Goal: Information Seeking & Learning: Compare options

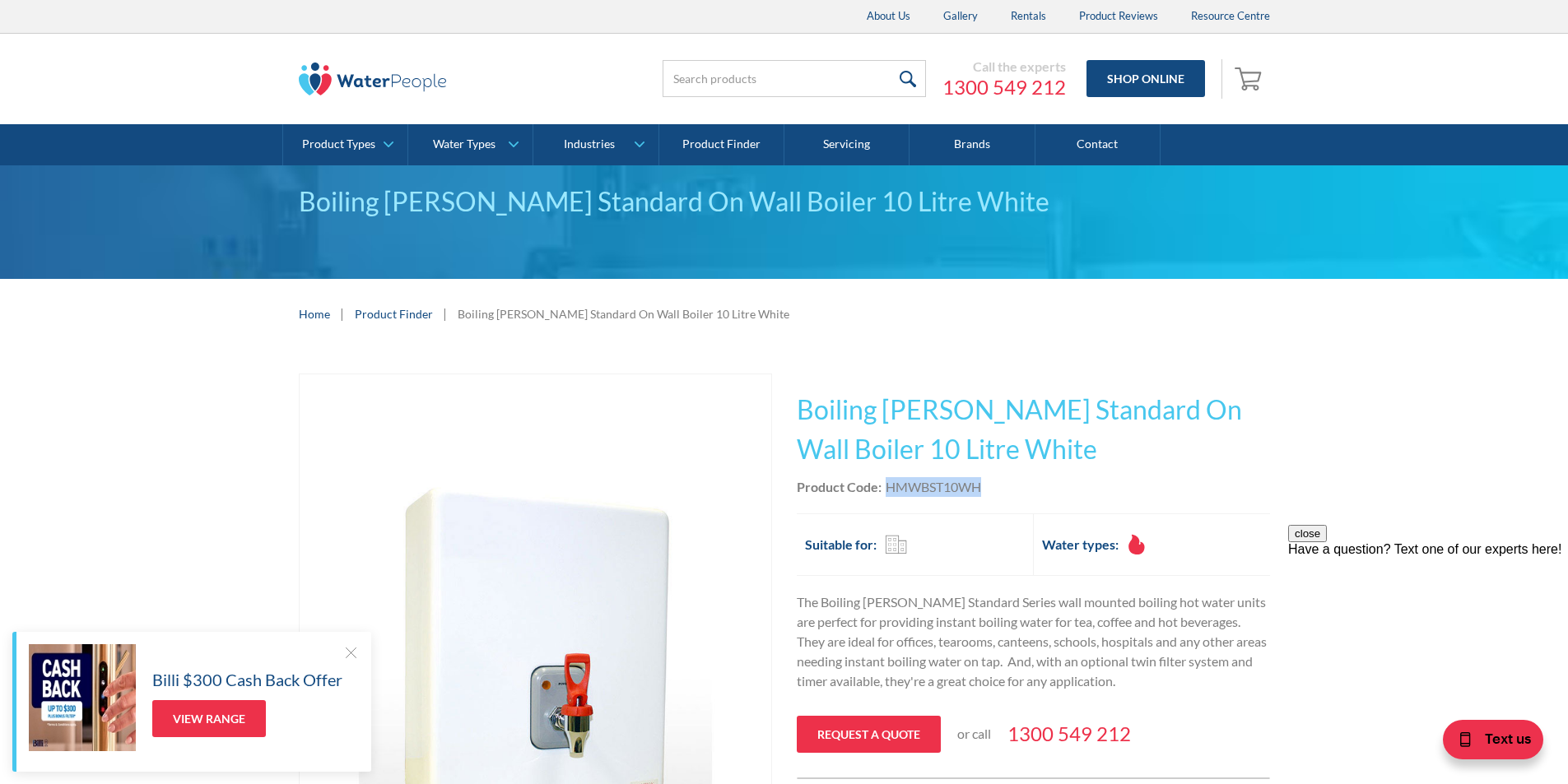
drag, startPoint x: 986, startPoint y: 482, endPoint x: 886, endPoint y: 488, distance: 100.2
click at [885, 486] on div "Product Code: HMWBST10WH" at bounding box center [1033, 487] width 473 height 20
copy div "HMWBST10WH"
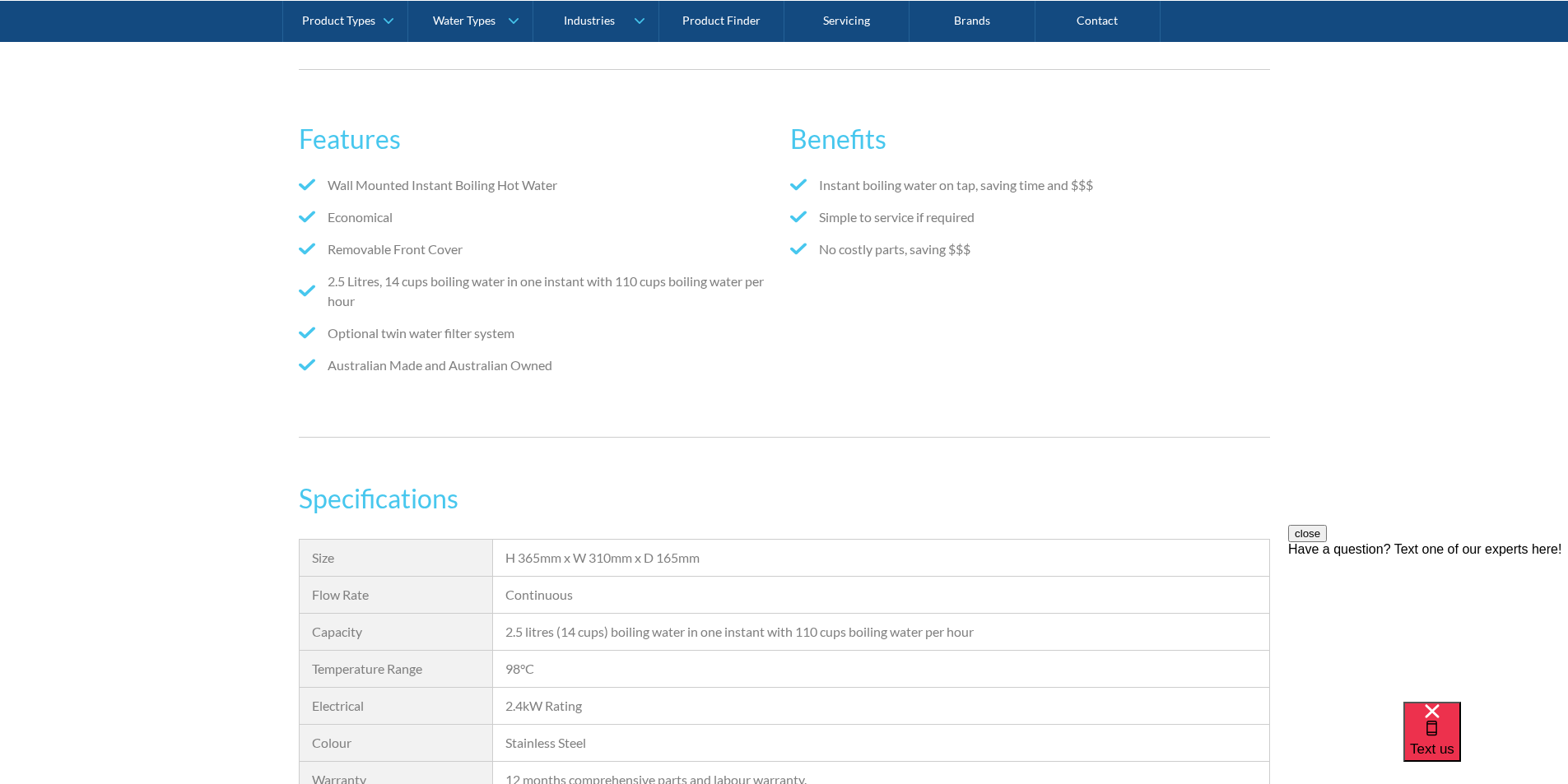
scroll to position [905, 0]
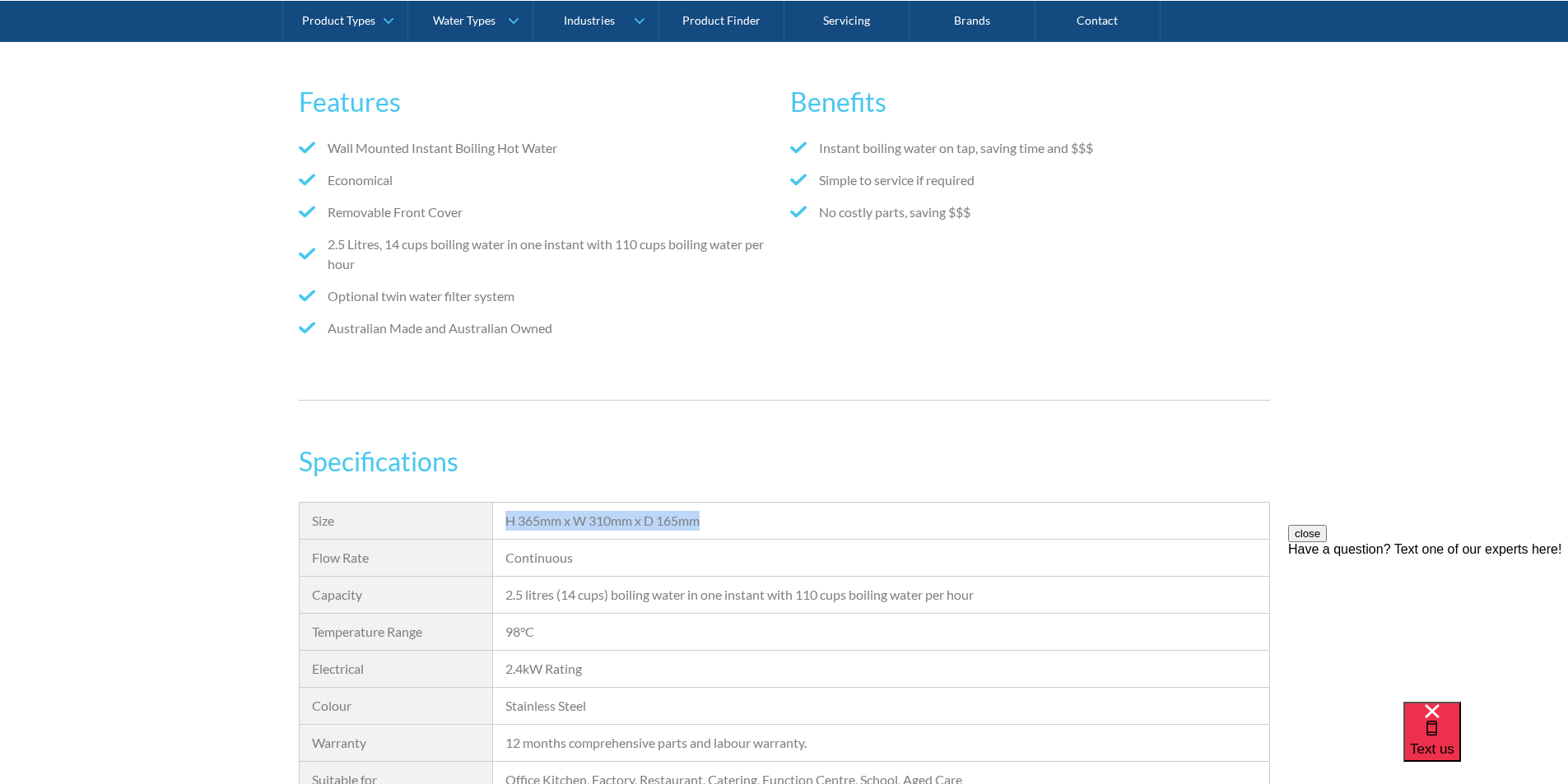
drag, startPoint x: 720, startPoint y: 520, endPoint x: 514, endPoint y: 520, distance: 206.0
click at [497, 518] on div "H 365mm x W 310mm x D 165mm" at bounding box center [881, 521] width 775 height 37
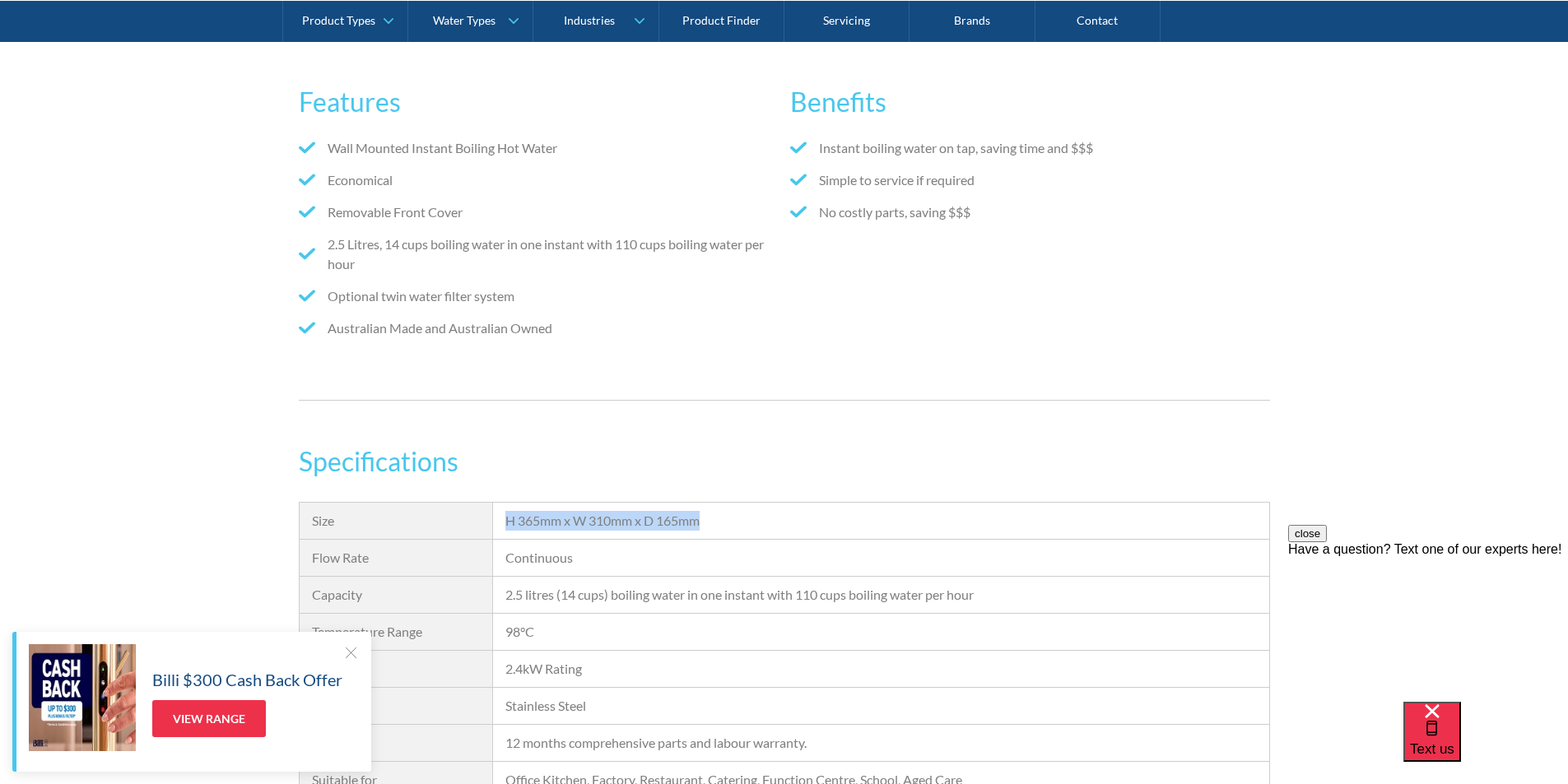
copy div "H 365mm x W 310mm x D 165mm"
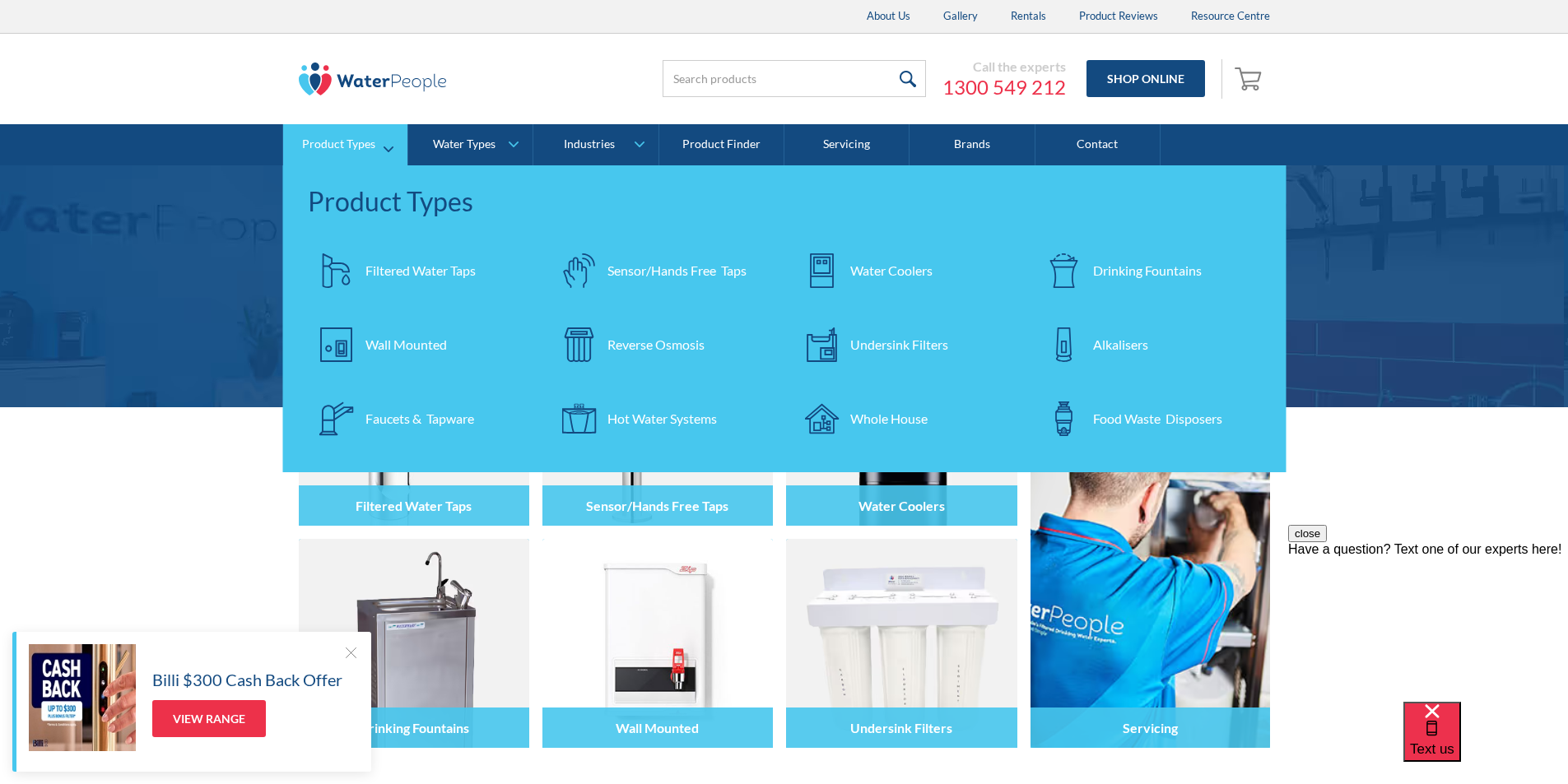
click at [386, 269] on div "Filtered Water Taps" at bounding box center [420, 271] width 110 height 20
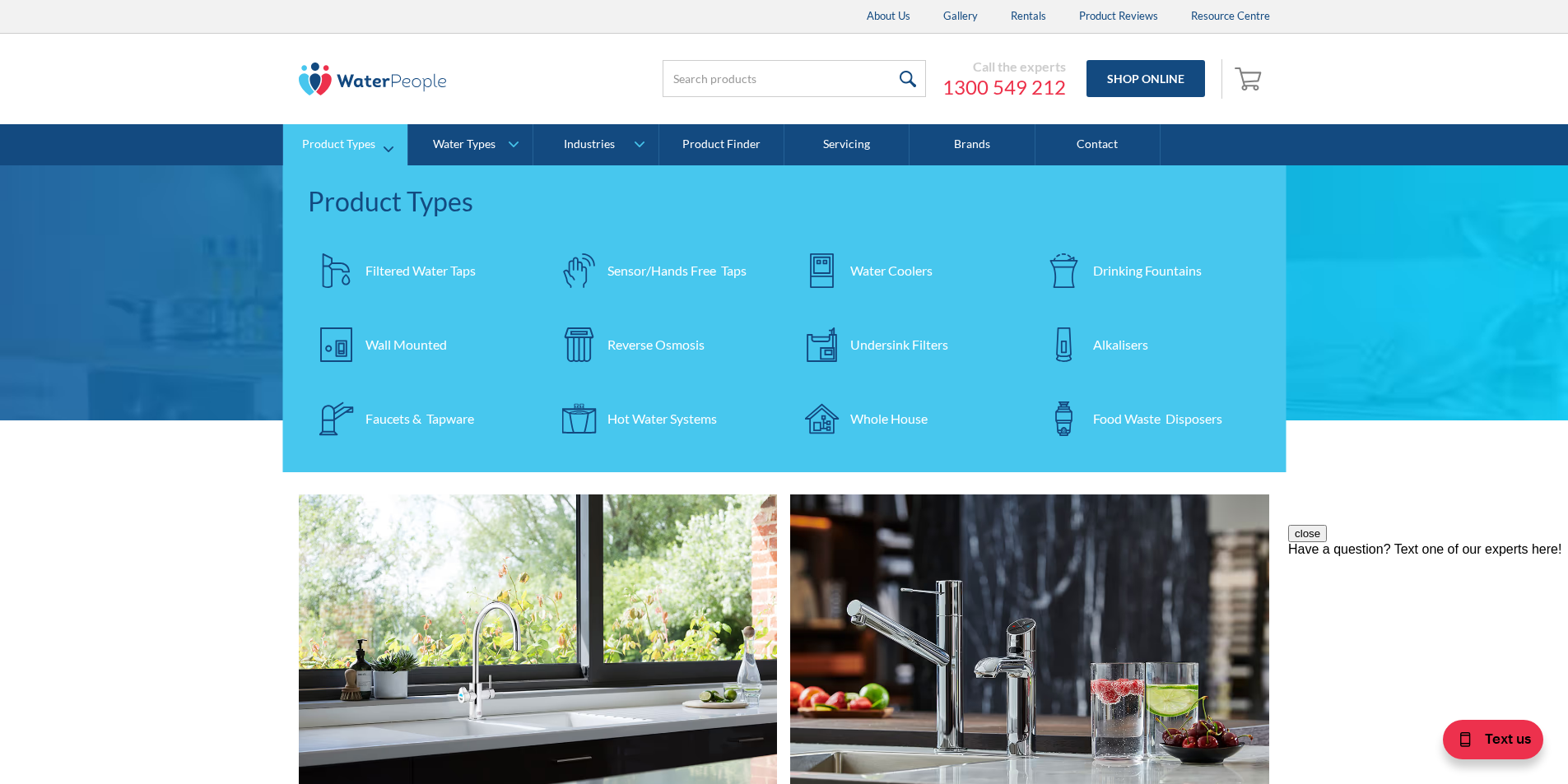
click at [419, 338] on div "Wall Mounted" at bounding box center [407, 345] width 82 height 20
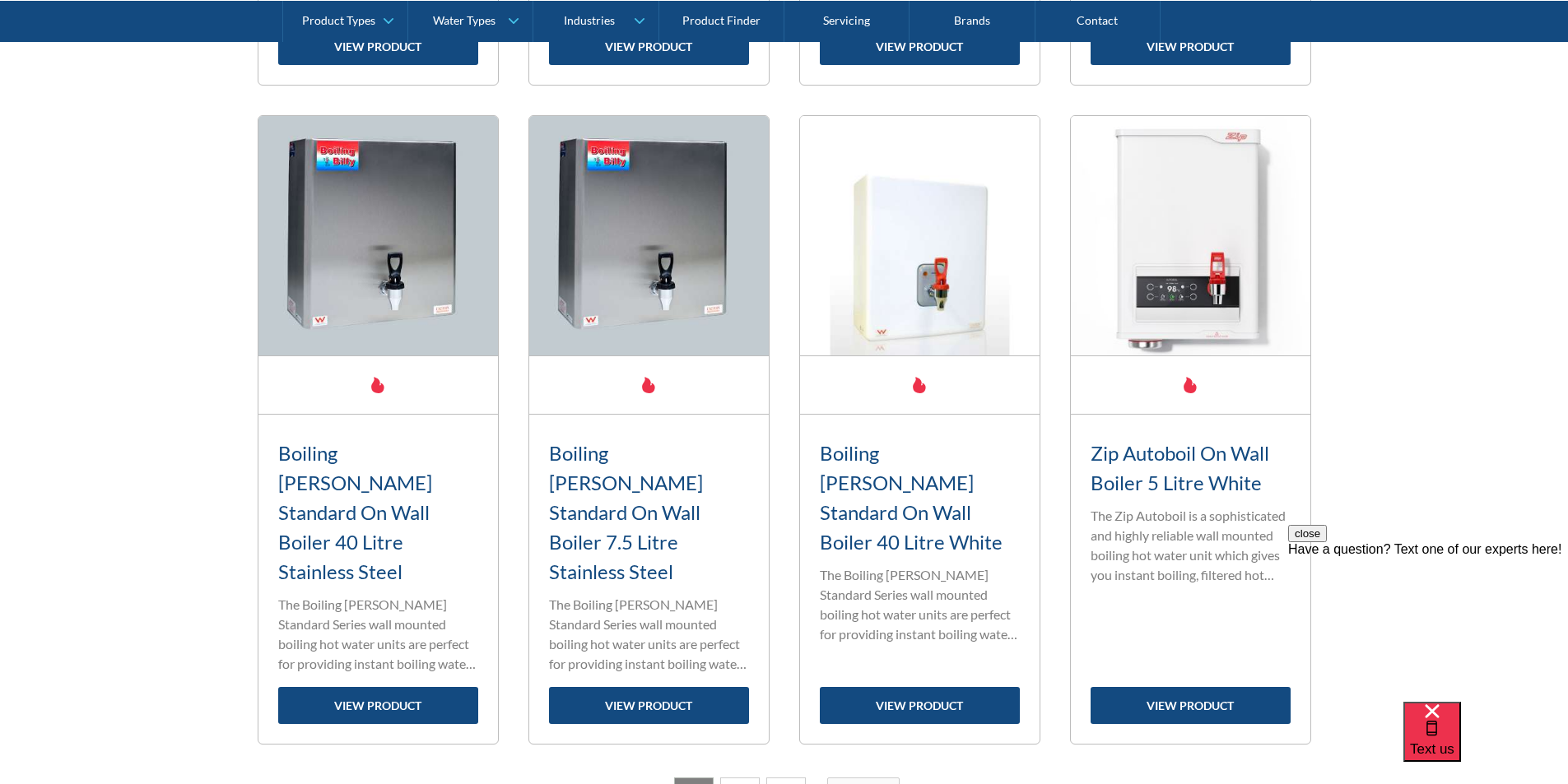
scroll to position [2797, 0]
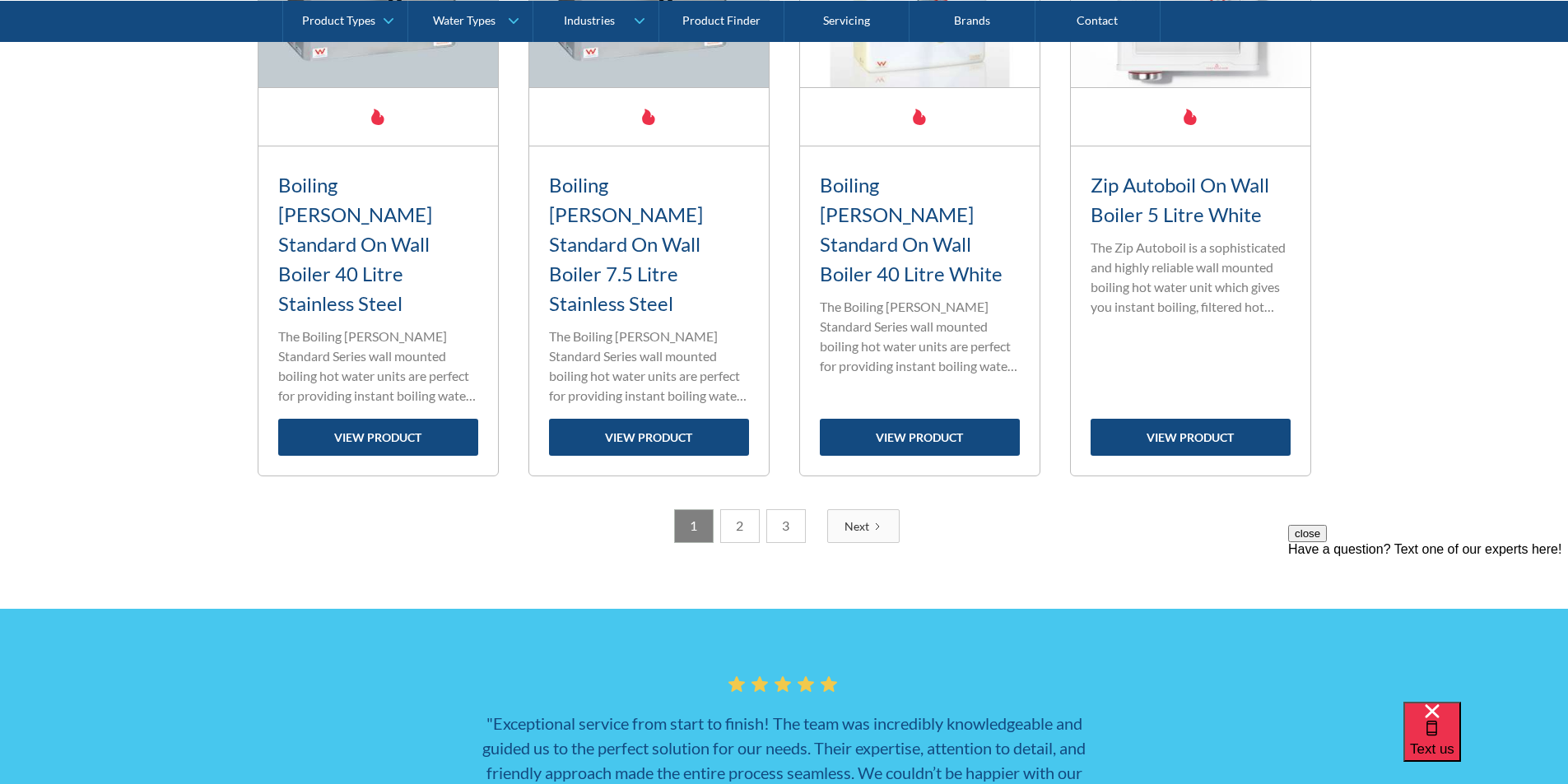
click at [729, 509] on link "2" at bounding box center [739, 526] width 39 height 34
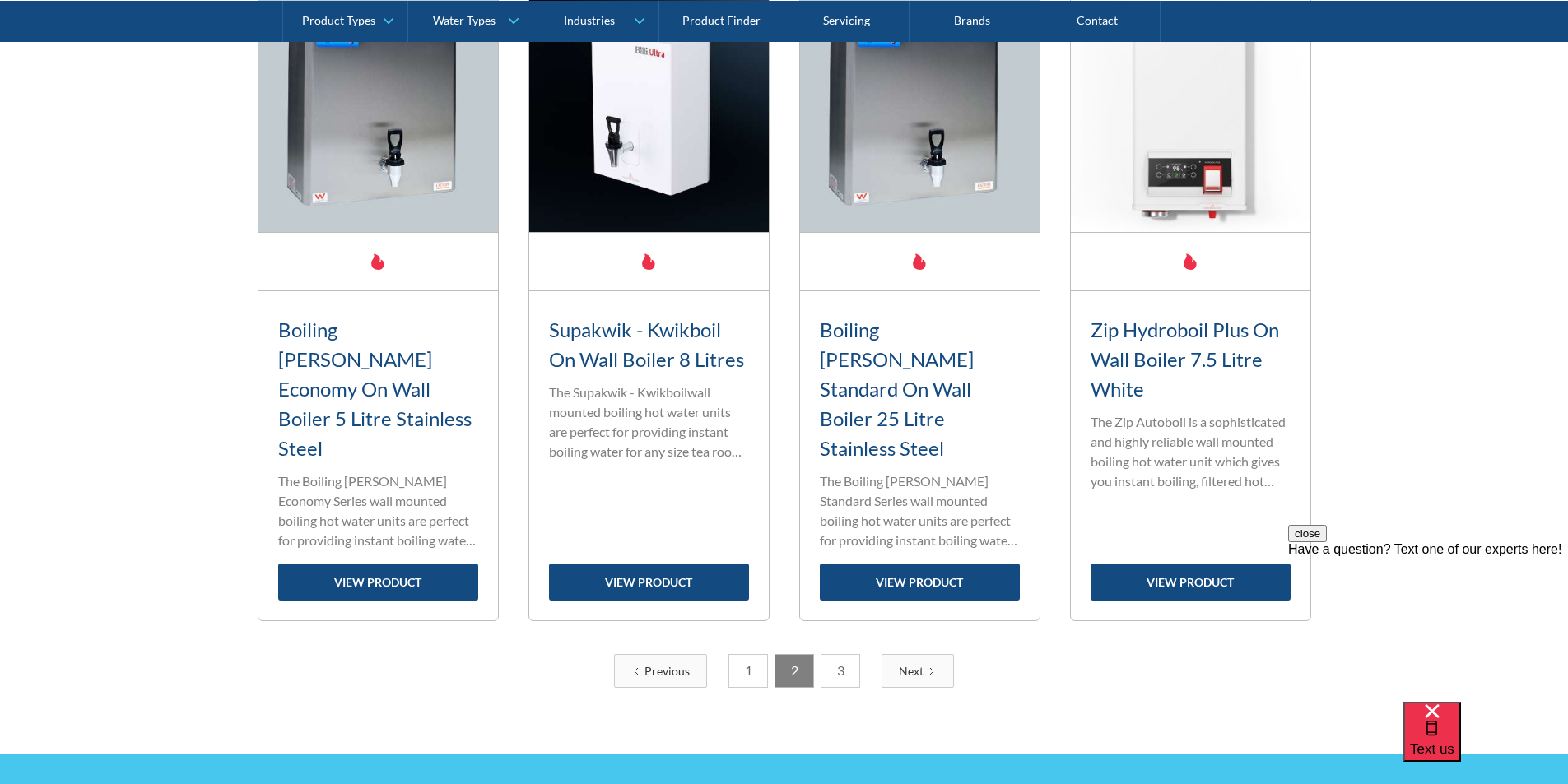
scroll to position [2746, 0]
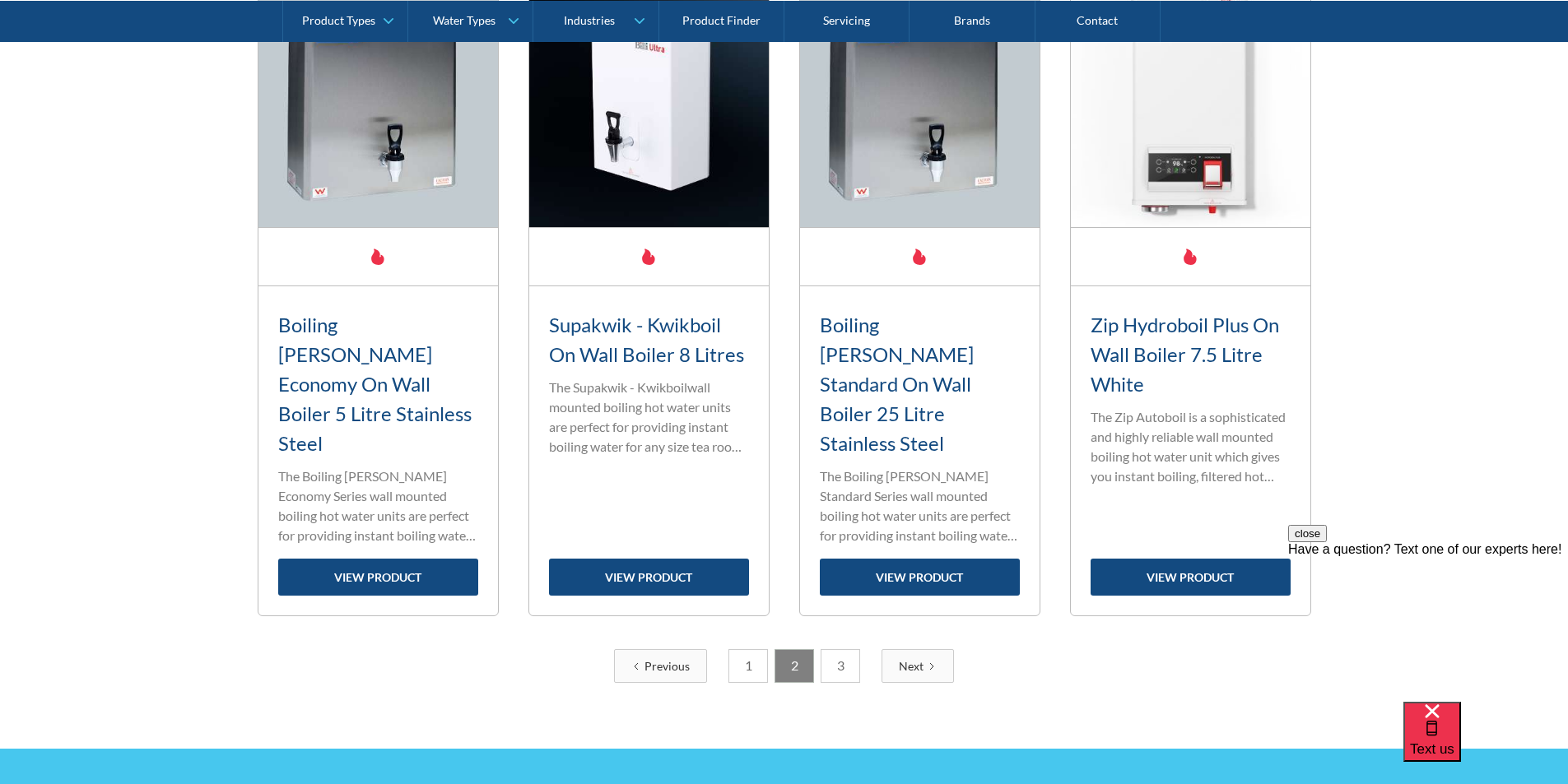
click at [838, 649] on link "3" at bounding box center [840, 666] width 39 height 34
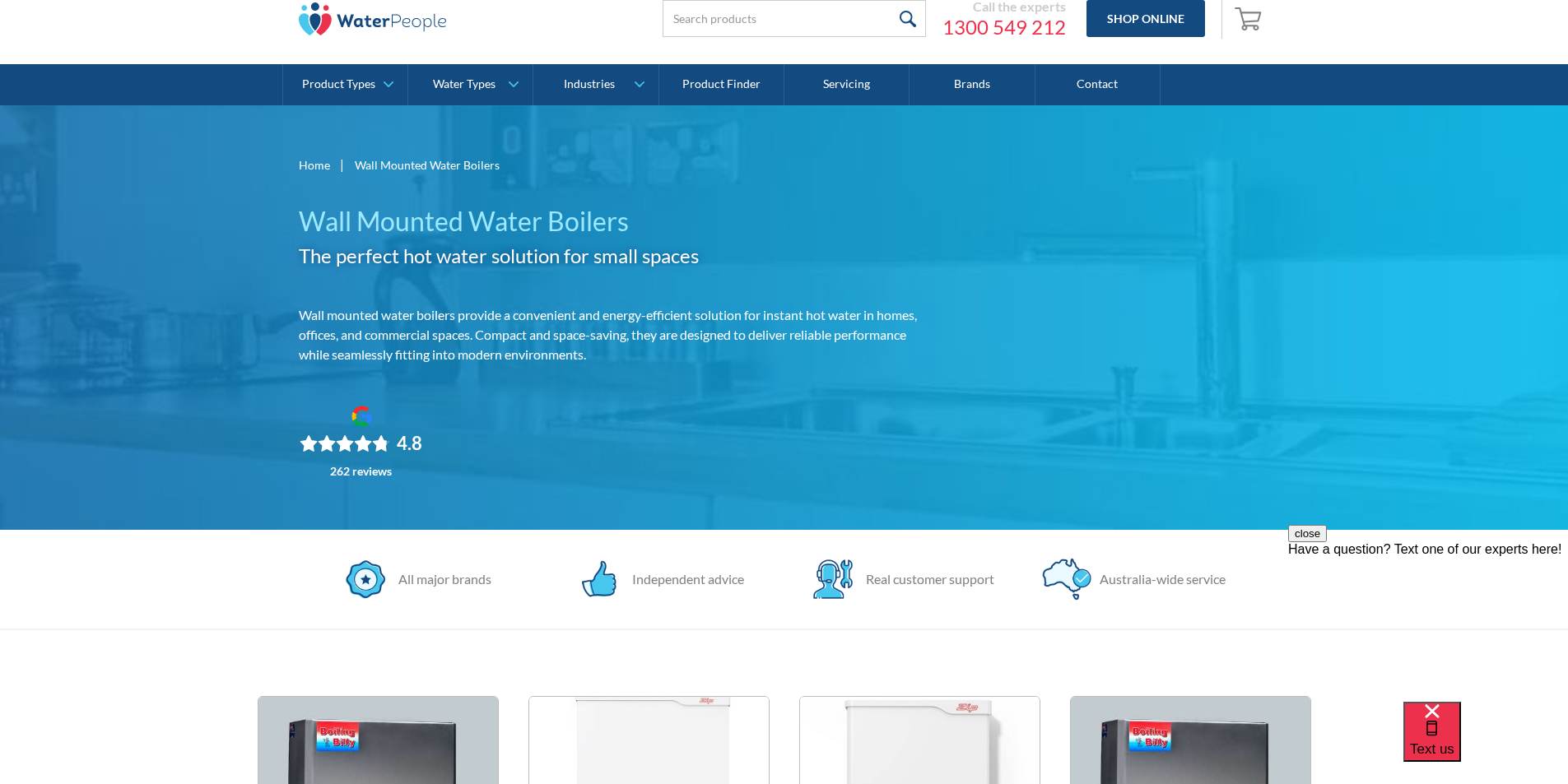
scroll to position [0, 0]
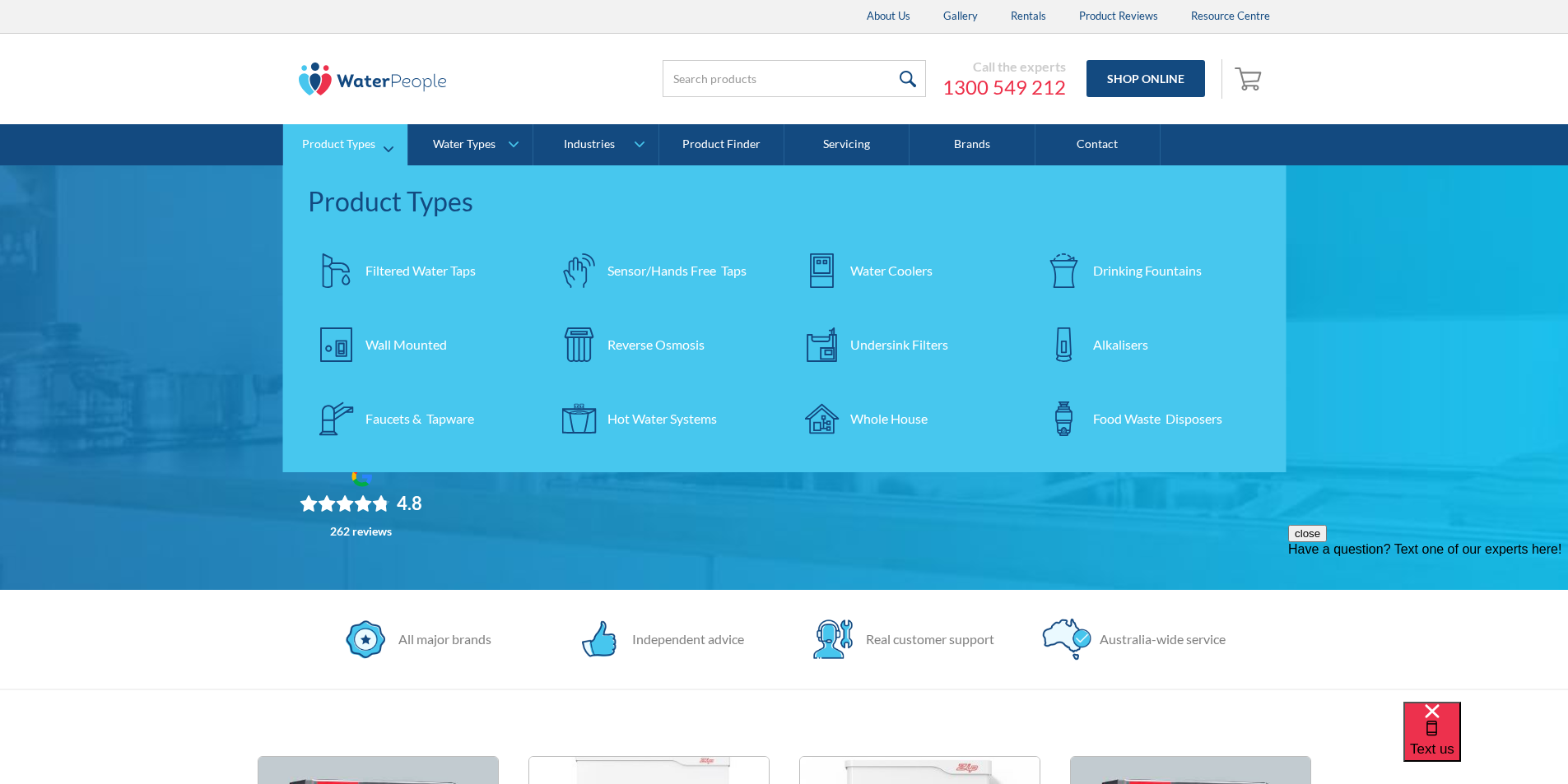
click at [392, 343] on div "Wall Mounted" at bounding box center [407, 345] width 82 height 20
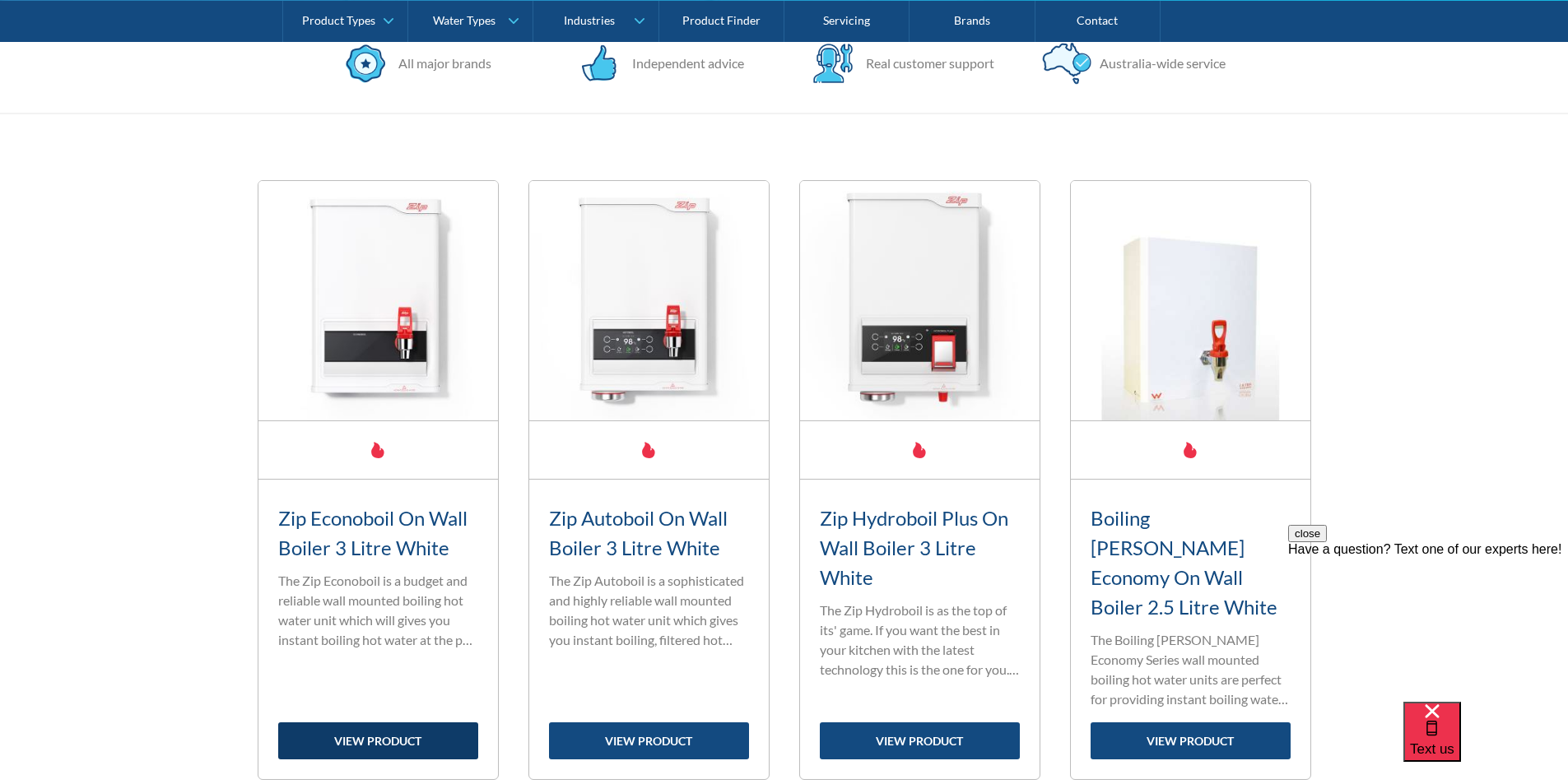
click at [407, 722] on link "view product" at bounding box center [379, 740] width 200 height 37
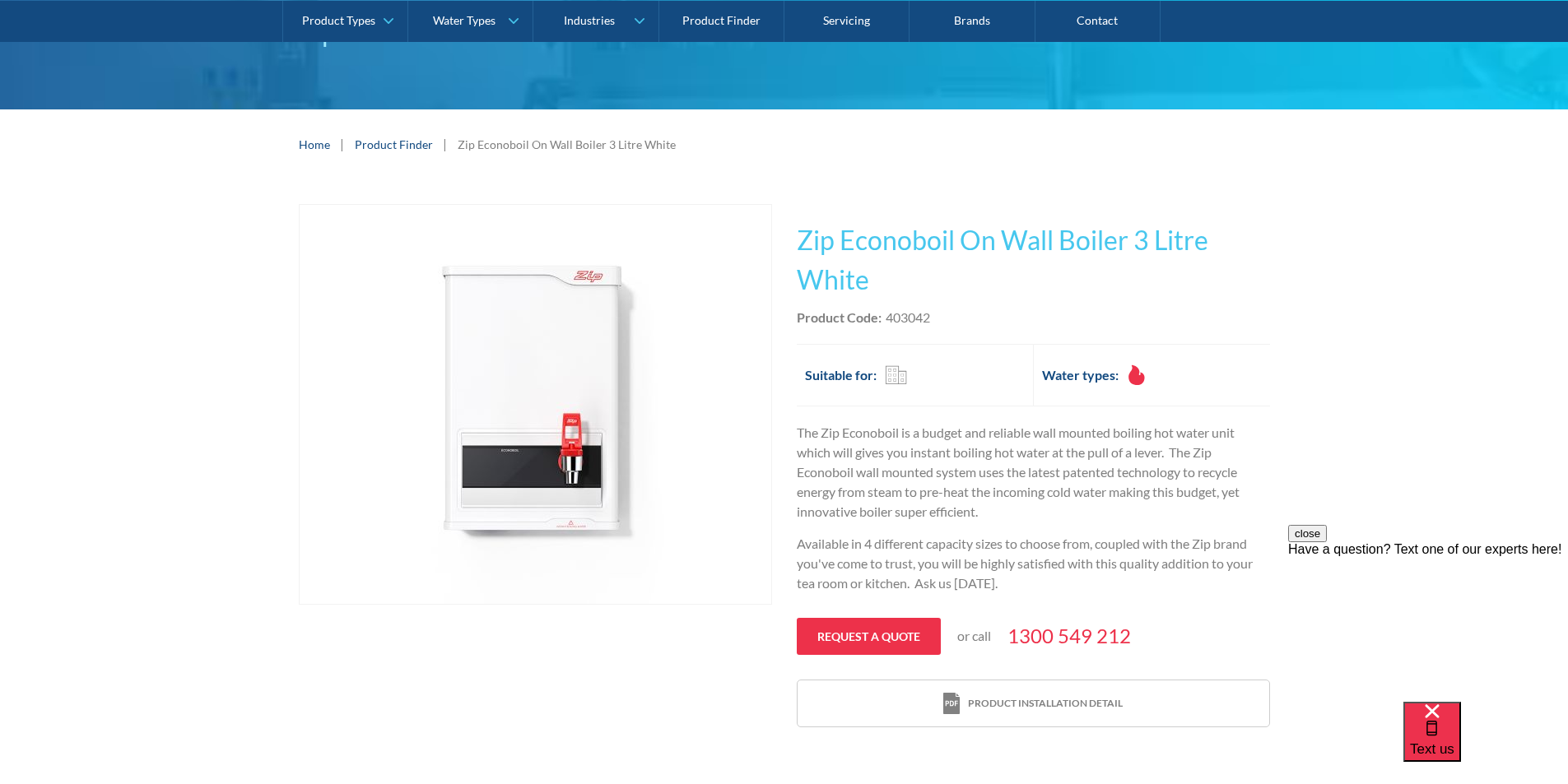
scroll to position [82, 0]
